Goal: Task Accomplishment & Management: Manage account settings

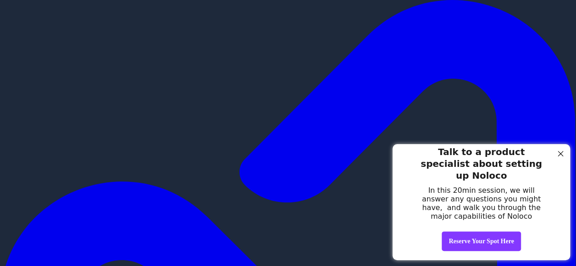
click at [559, 155] on div at bounding box center [561, 154] width 12 height 12
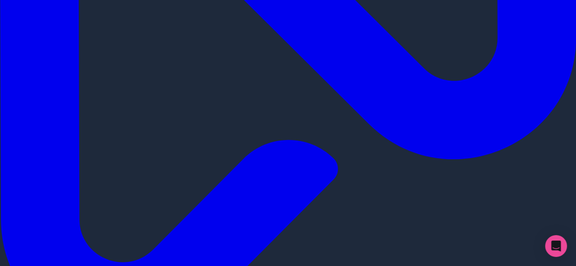
scroll to position [592, 0]
